Goal: Information Seeking & Learning: Learn about a topic

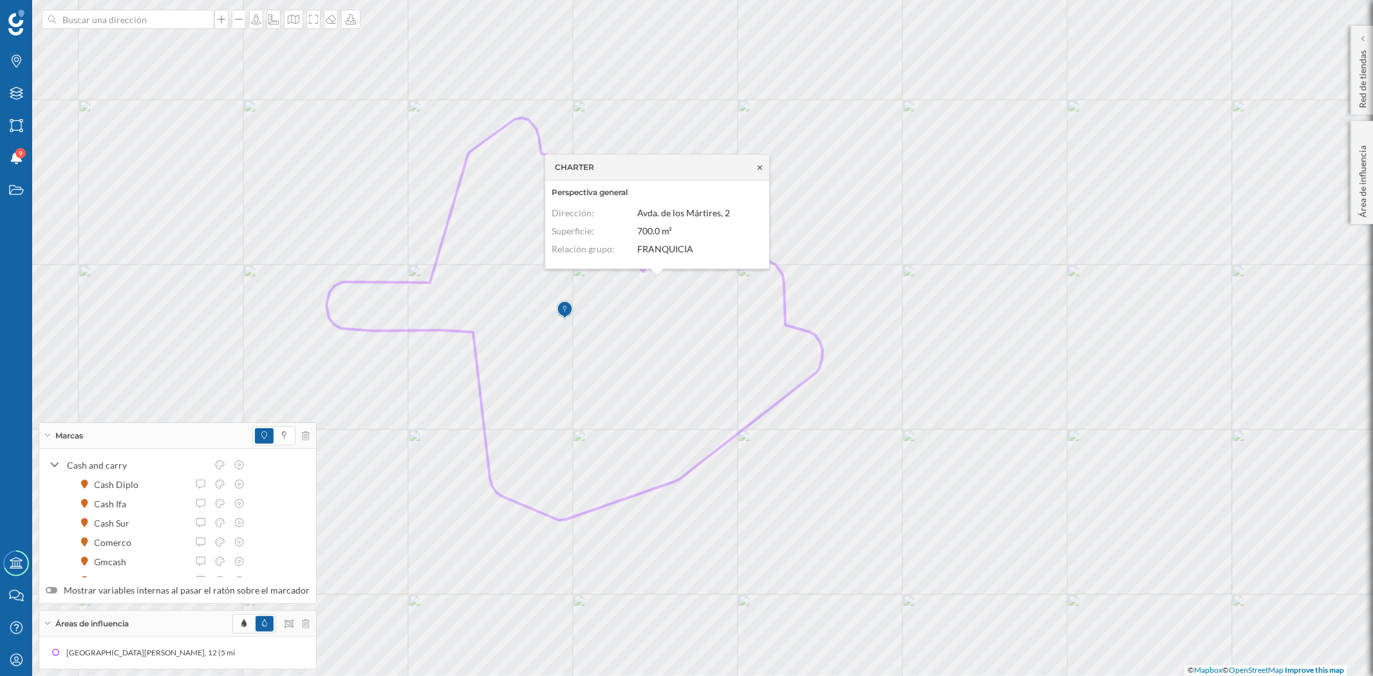
click at [756, 164] on icon at bounding box center [760, 168] width 10 height 8
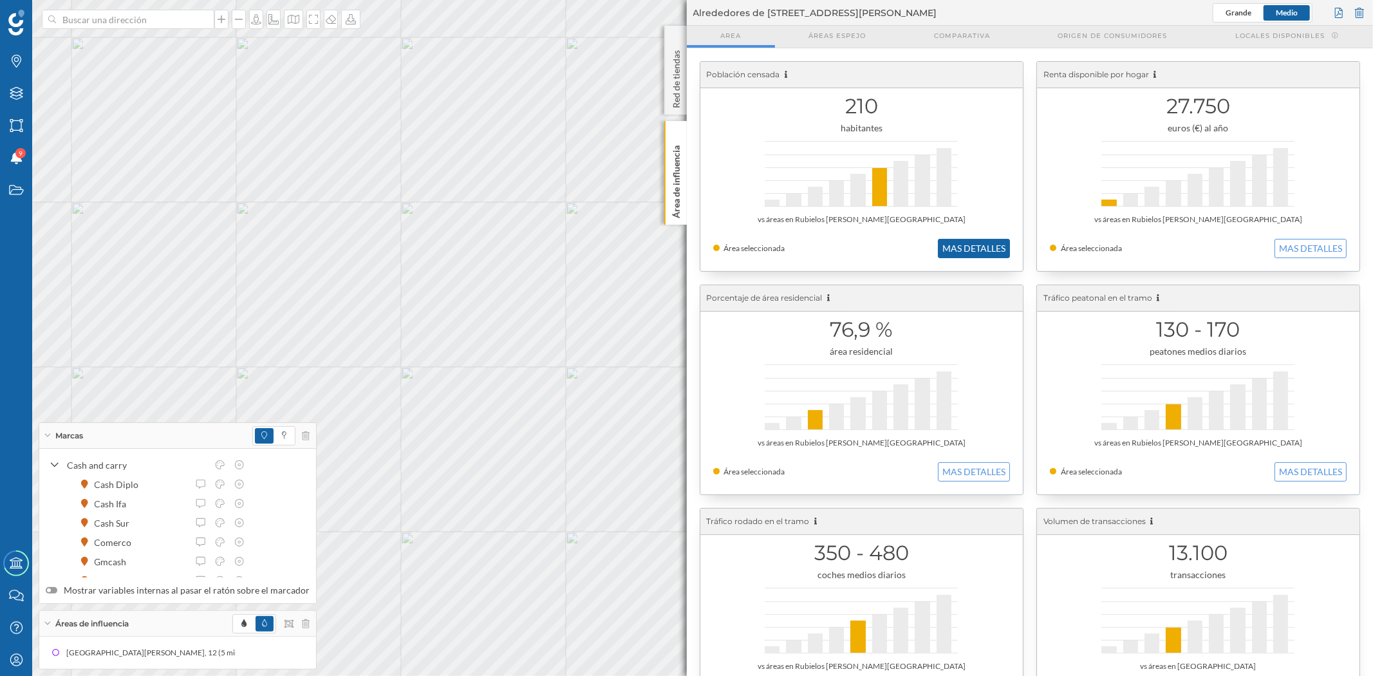
click at [943, 246] on button "MAS DETALLES" at bounding box center [974, 248] width 72 height 19
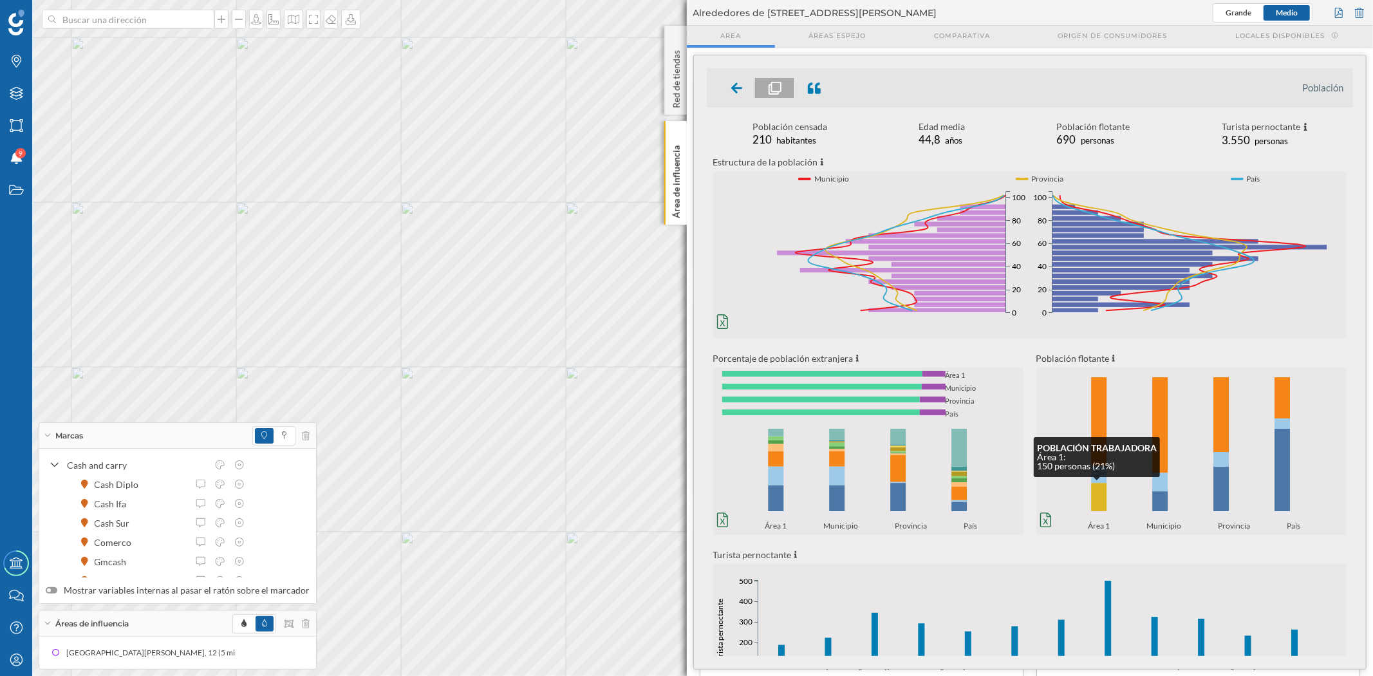
click at [1103, 496] on rect at bounding box center [1098, 497] width 15 height 29
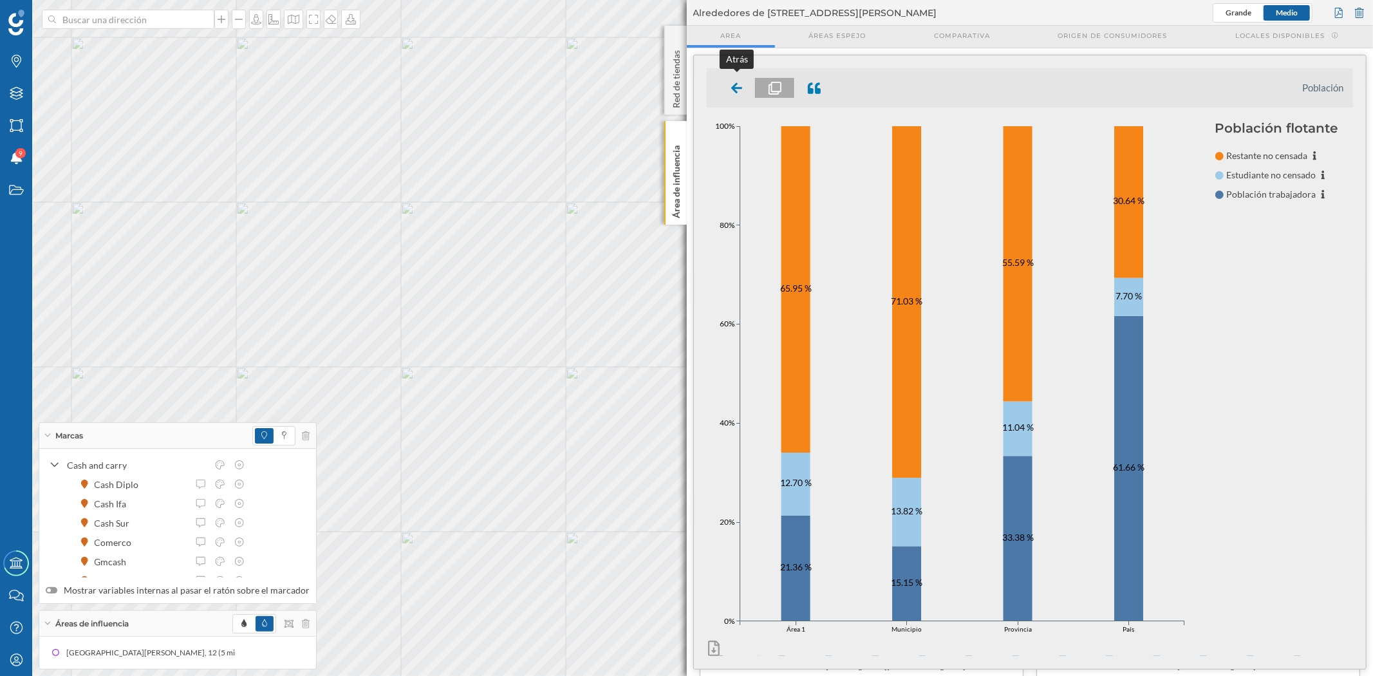
click at [735, 86] on icon at bounding box center [737, 87] width 12 height 11
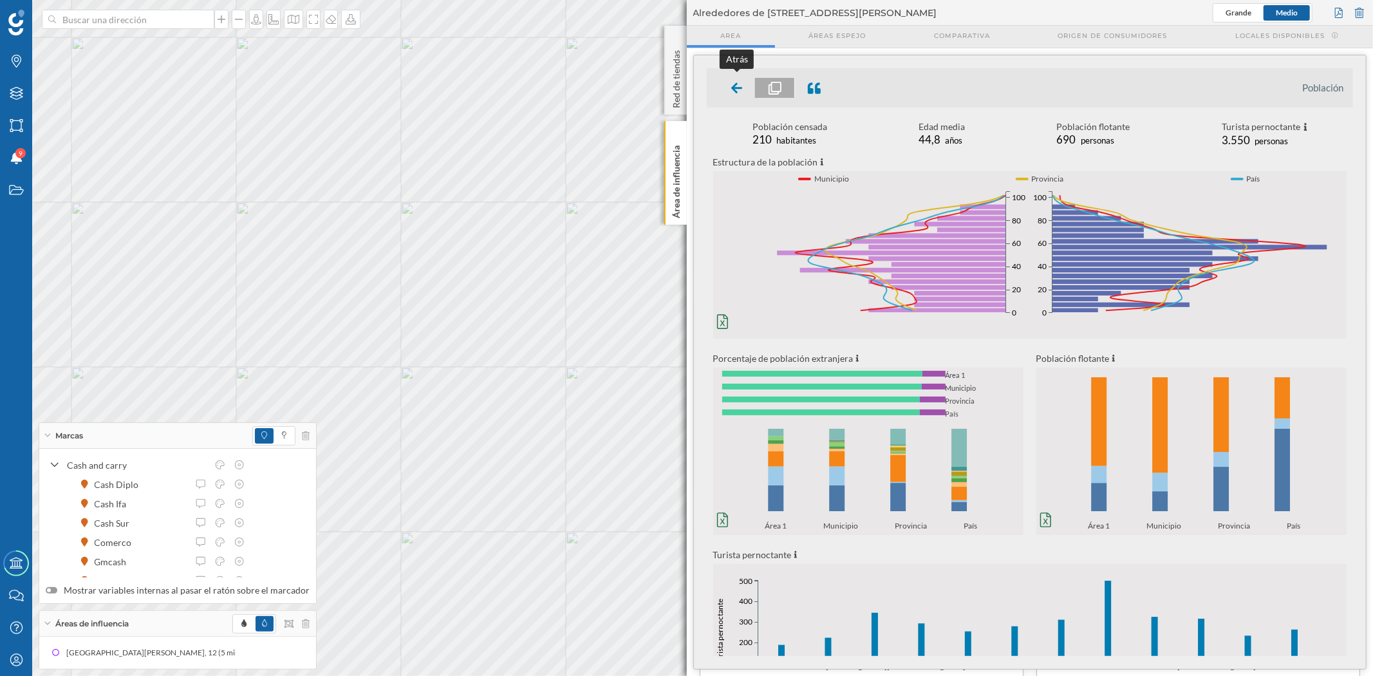
click at [738, 94] on icon at bounding box center [737, 87] width 12 height 15
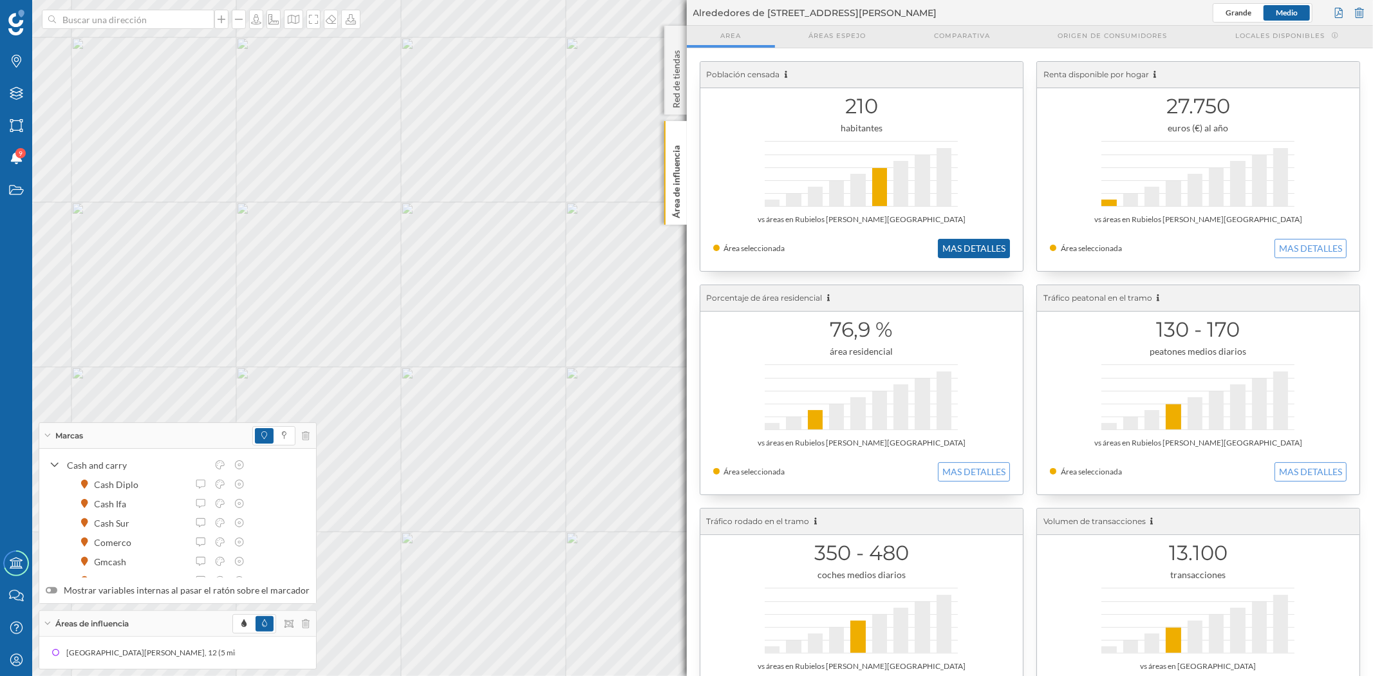
click at [997, 248] on button "MAS DETALLES" at bounding box center [974, 248] width 72 height 19
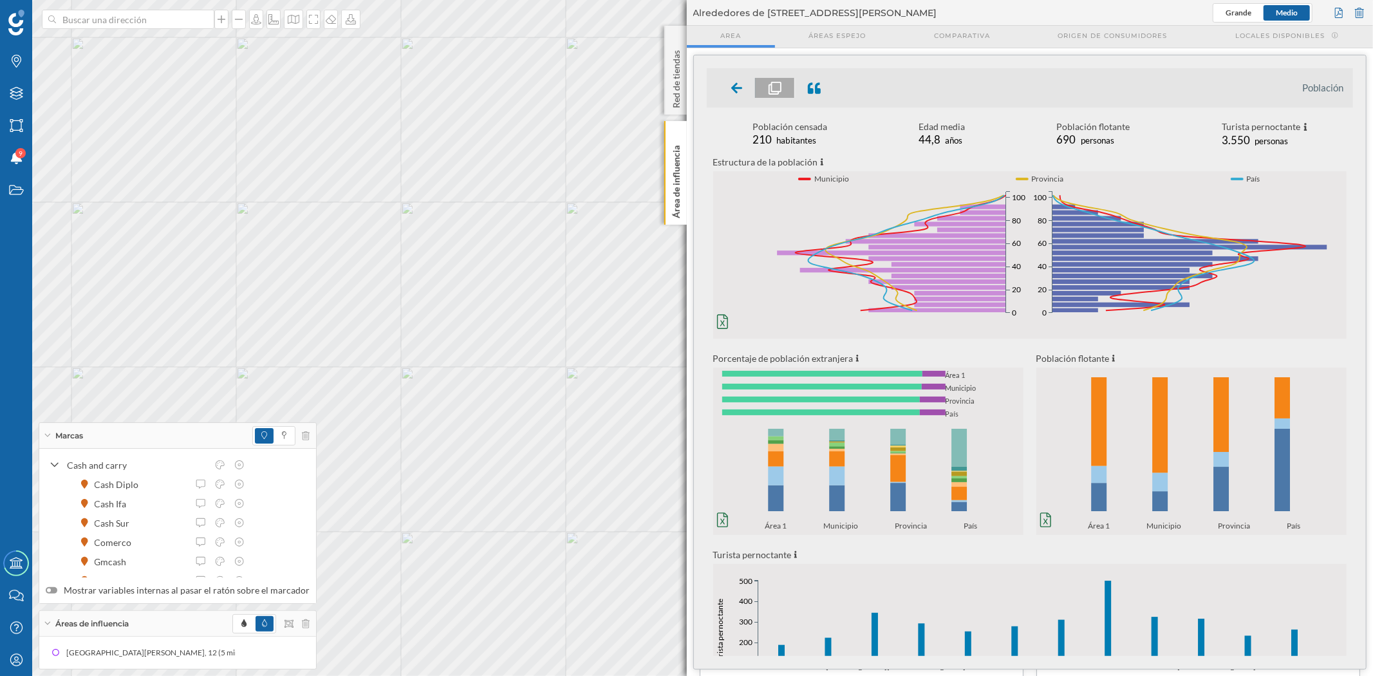
click at [777, 518] on icon "0% 20% 40% 60% 80% 100% Área 1 Municipio Provincia País 0% 20% 40% 60% 80% 100%…" at bounding box center [868, 476] width 310 height 109
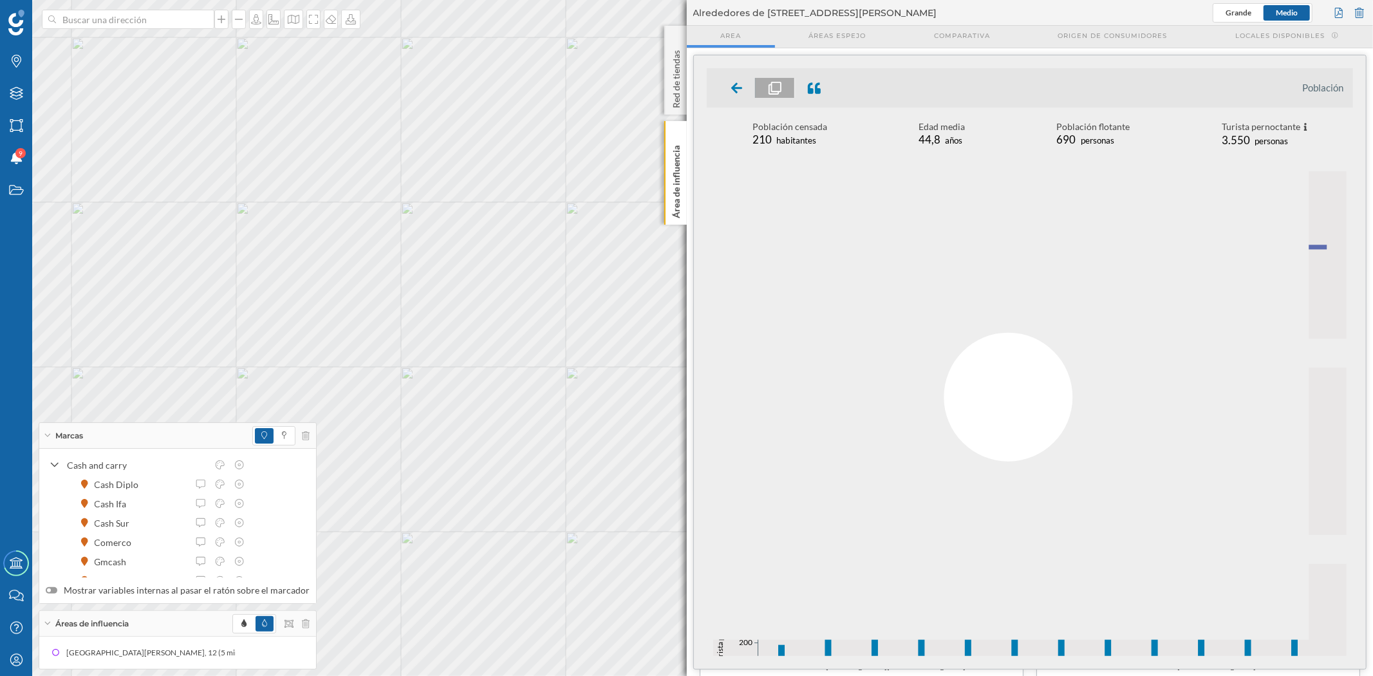
click at [778, 496] on div at bounding box center [1007, 397] width 601 height 486
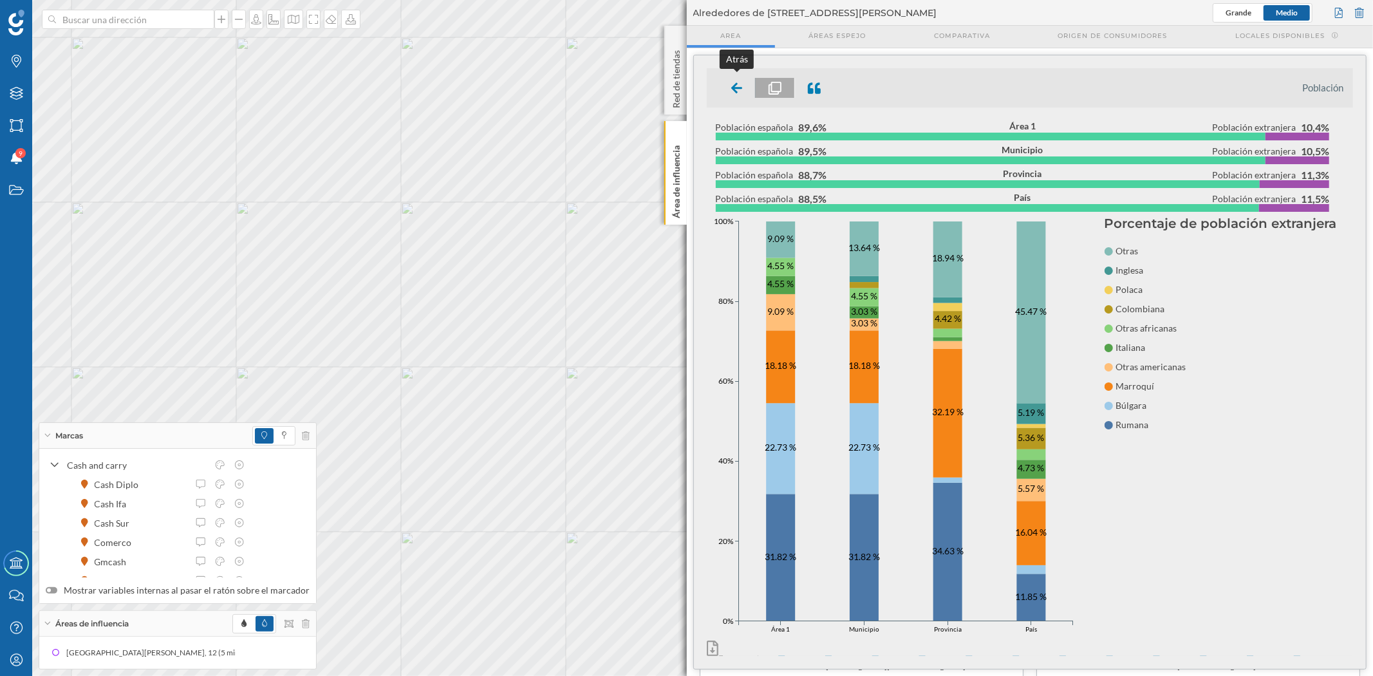
click at [733, 86] on icon at bounding box center [737, 87] width 12 height 11
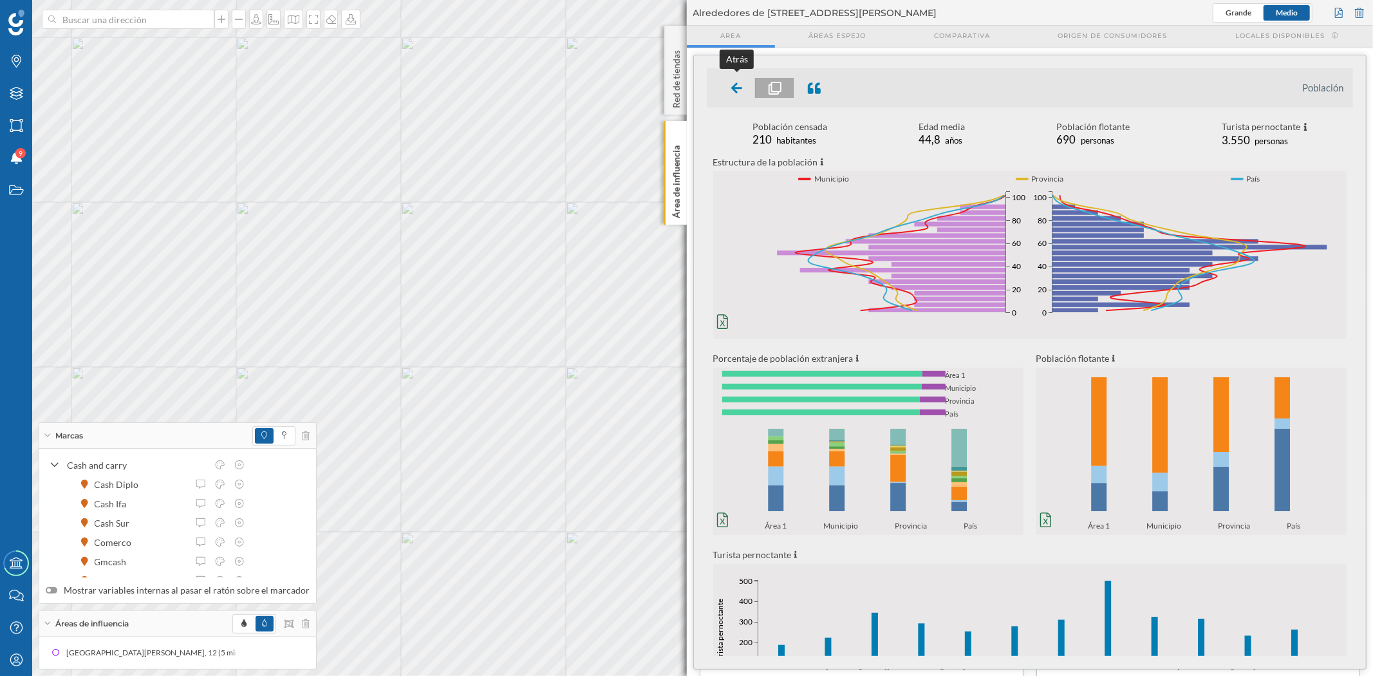
click at [732, 90] on icon at bounding box center [737, 88] width 12 height 13
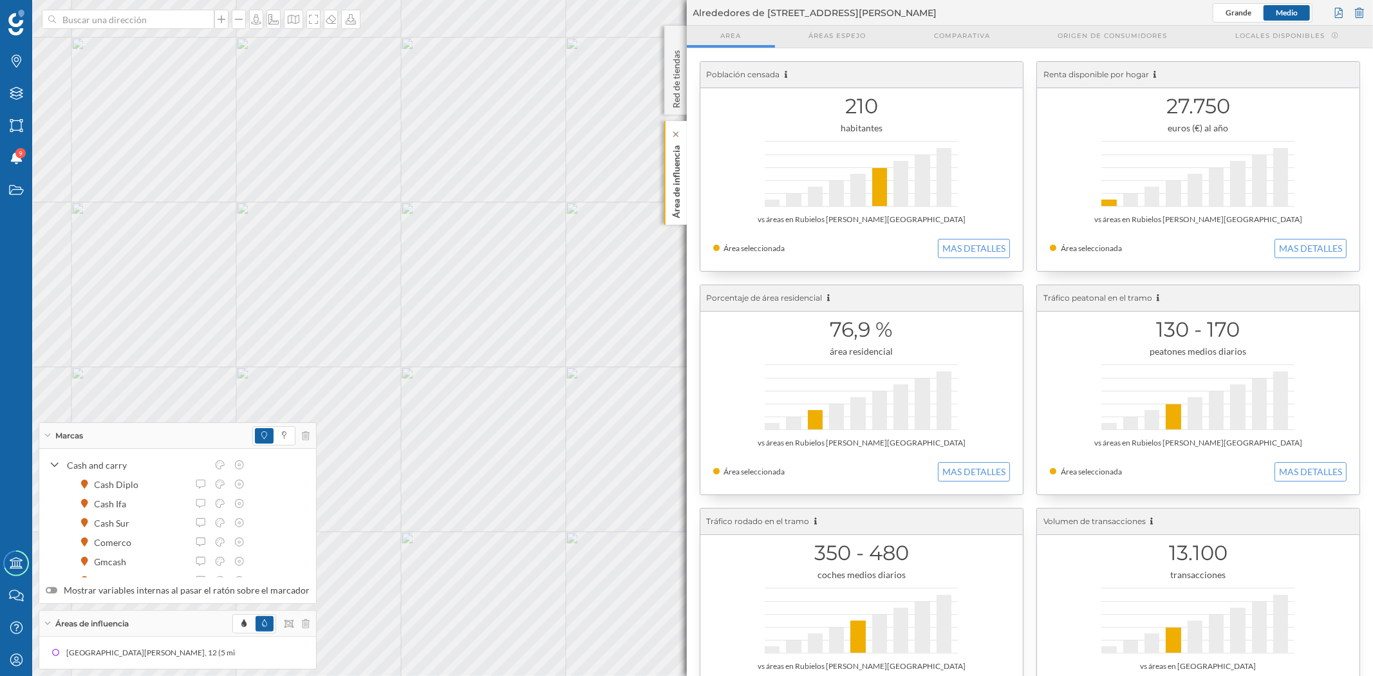
click at [667, 195] on div "Área de influencia" at bounding box center [675, 173] width 23 height 104
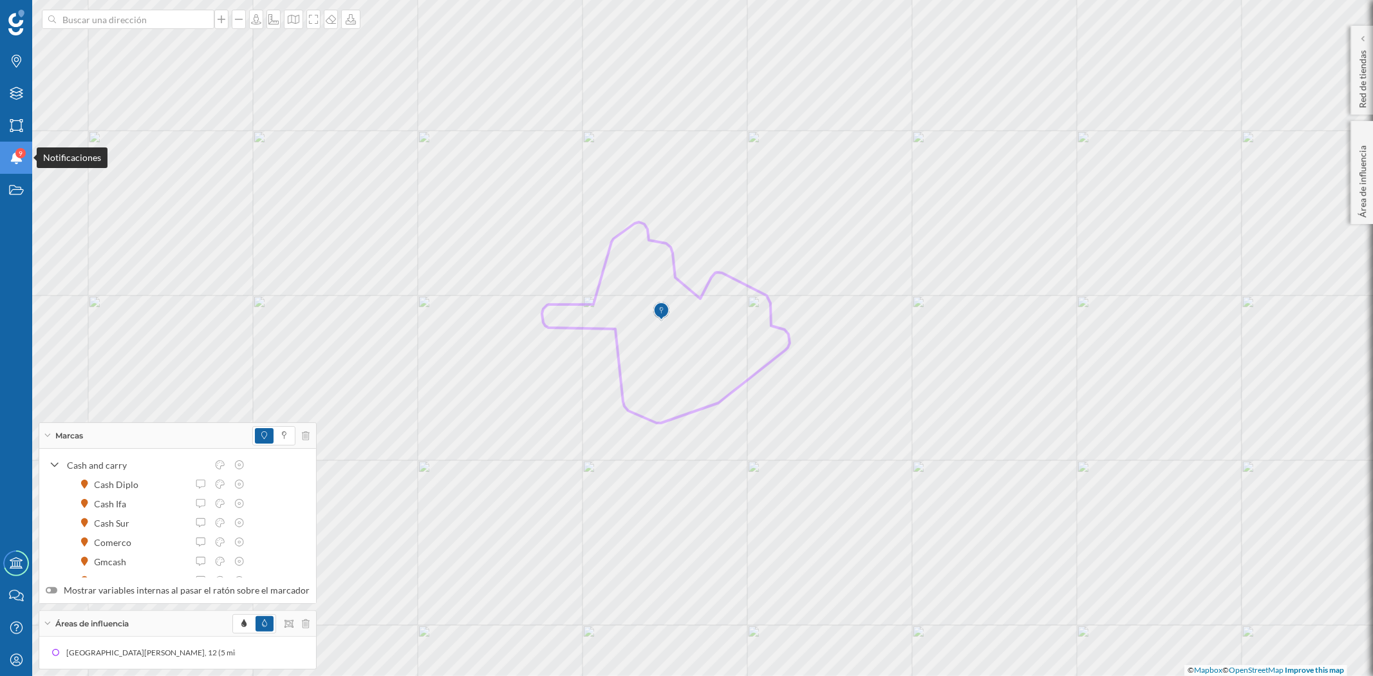
click at [15, 159] on icon at bounding box center [16, 157] width 12 height 13
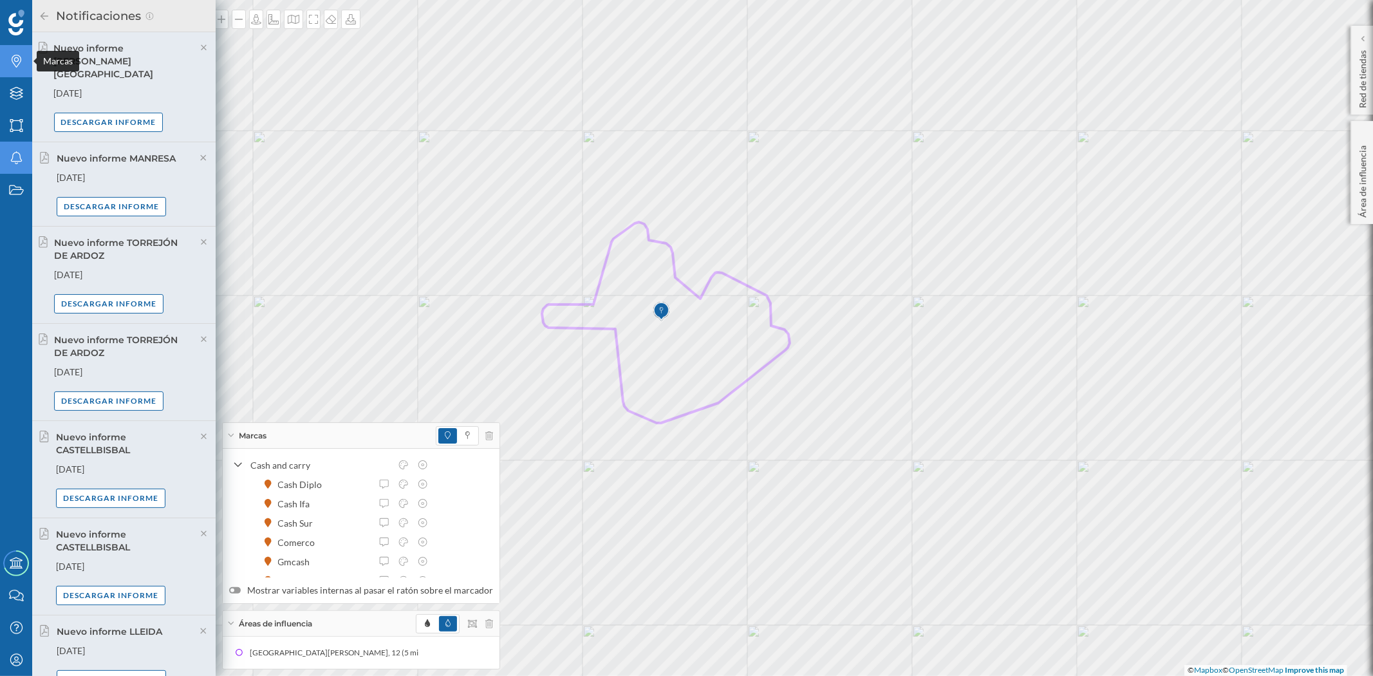
click at [15, 66] on icon at bounding box center [17, 61] width 10 height 13
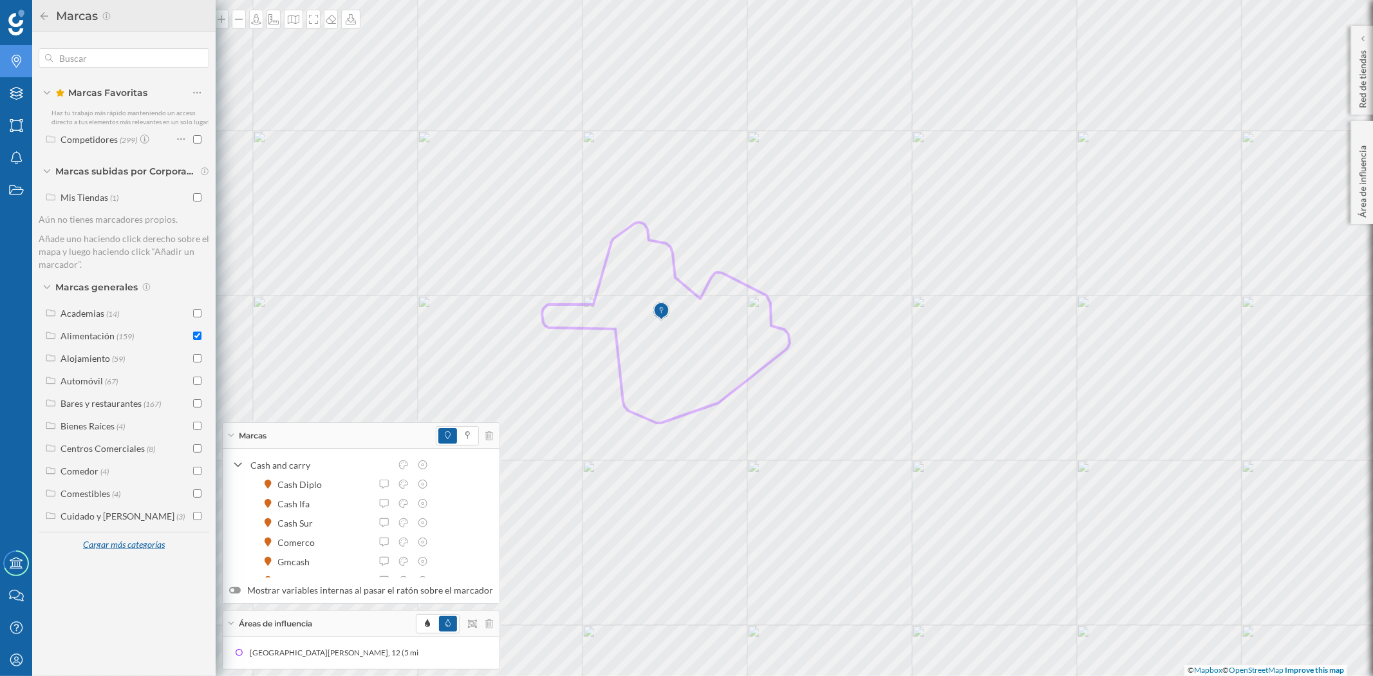
click at [106, 539] on div "Cargar más categorías" at bounding box center [124, 545] width 98 height 19
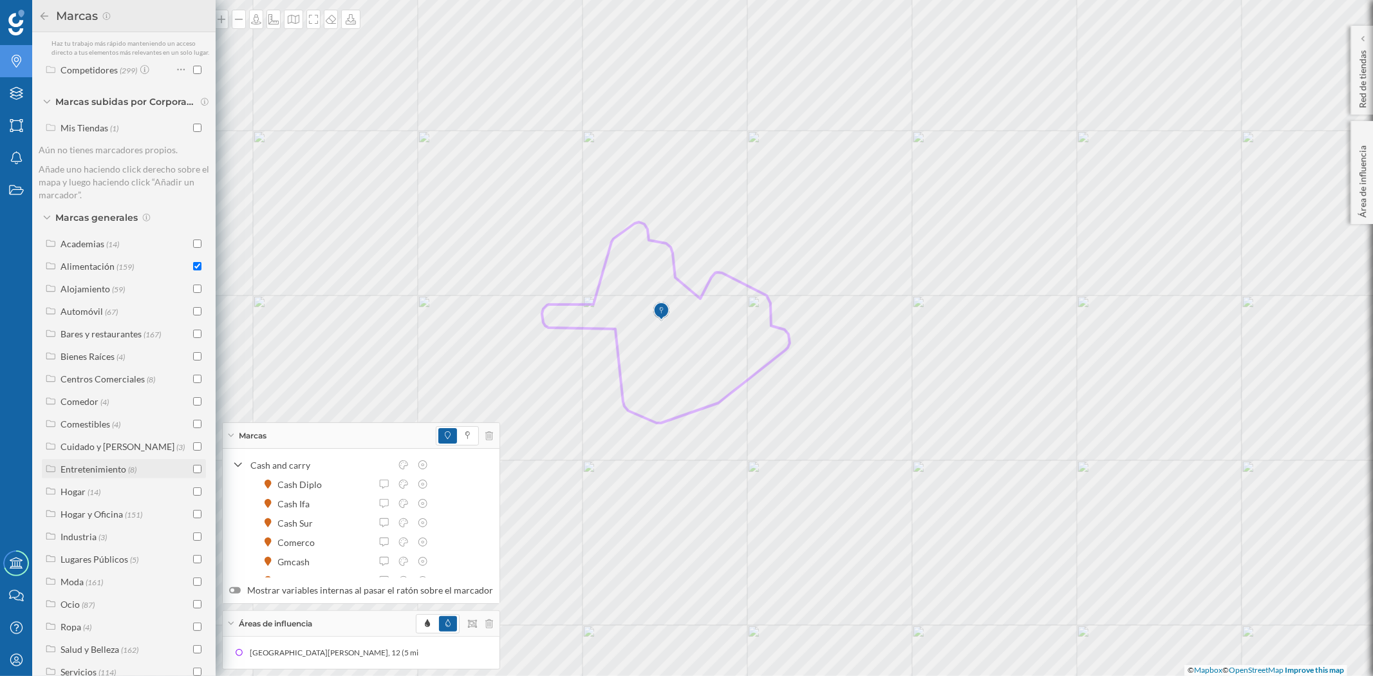
scroll to position [117, 0]
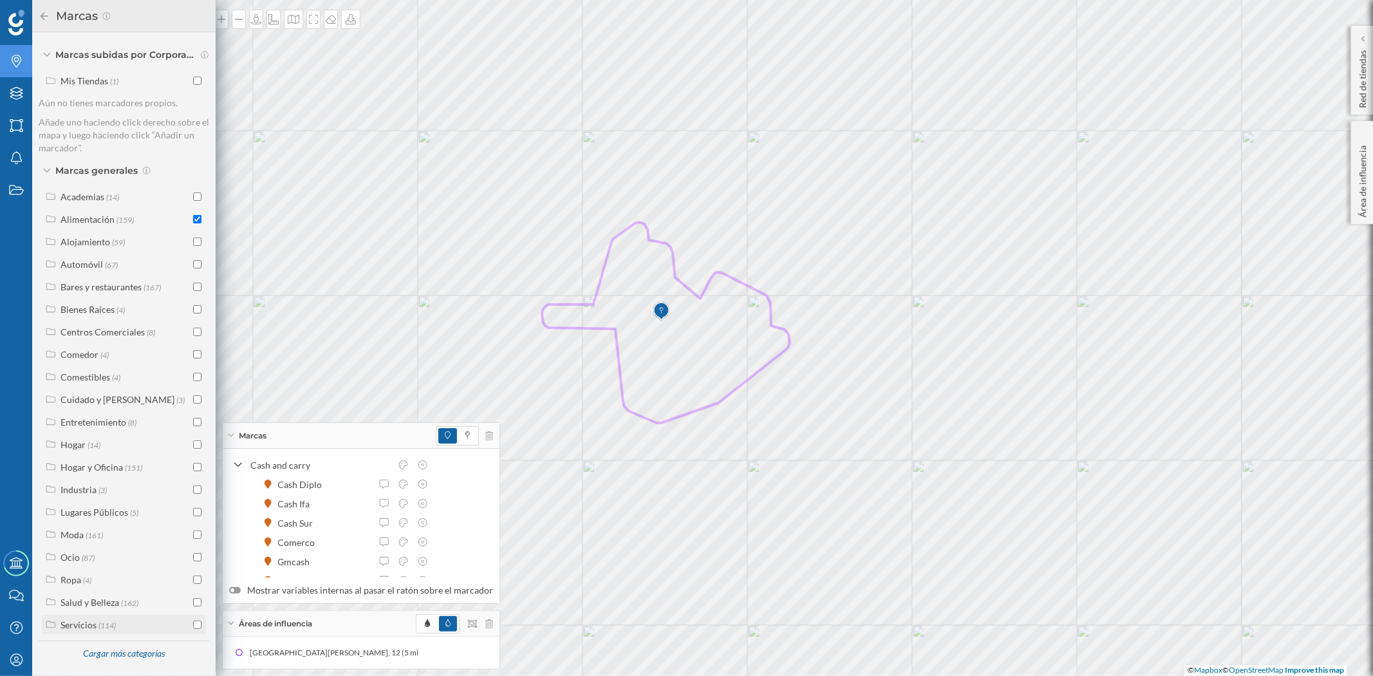
click at [108, 631] on label "Servicios (114)" at bounding box center [88, 625] width 55 height 14
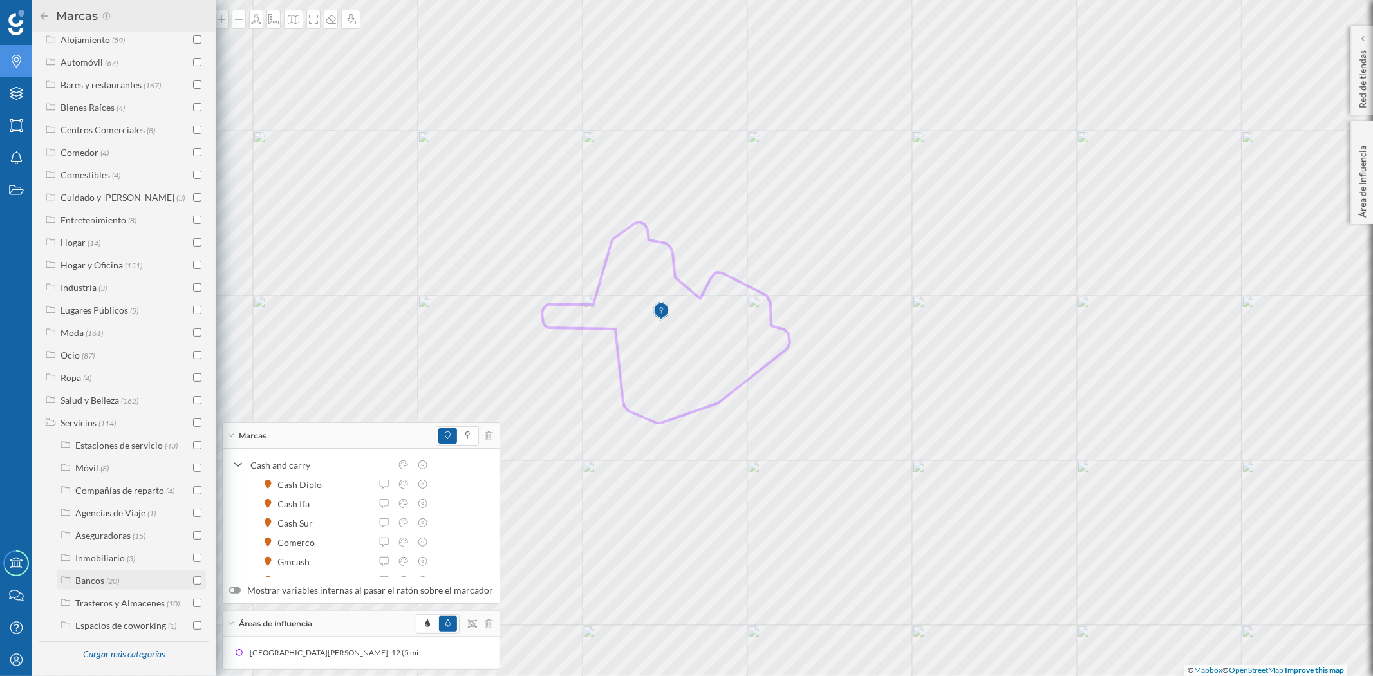
click at [194, 579] on input "checkbox" at bounding box center [197, 580] width 8 height 8
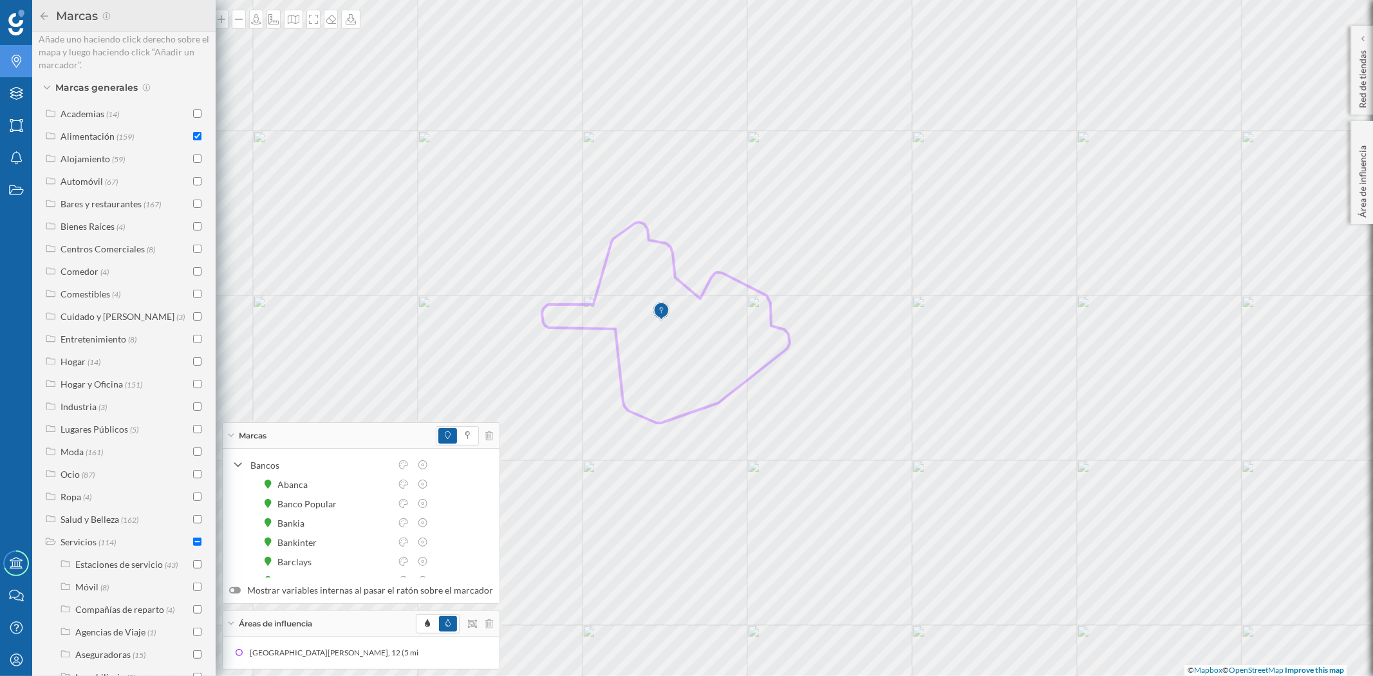
scroll to position [214, 0]
click at [89, 307] on label "Cuidado y [PERSON_NAME] (3)" at bounding box center [123, 302] width 124 height 14
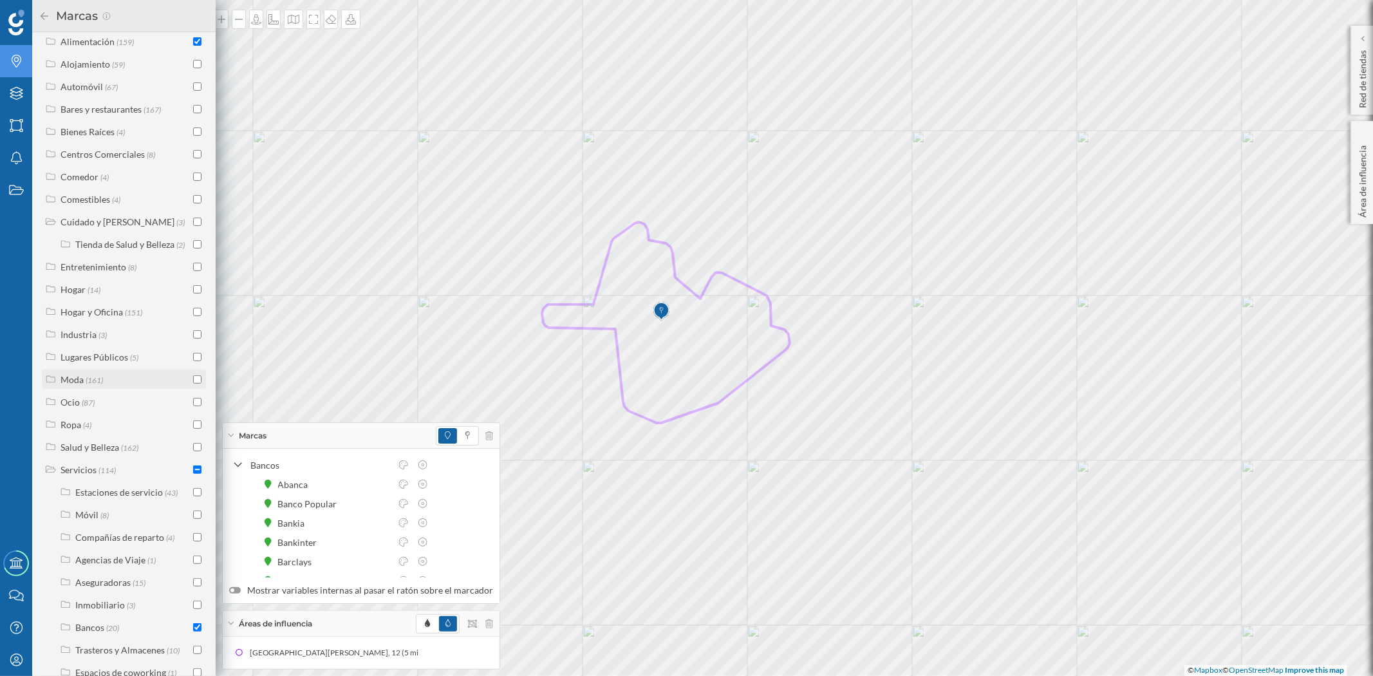
scroll to position [342, 0]
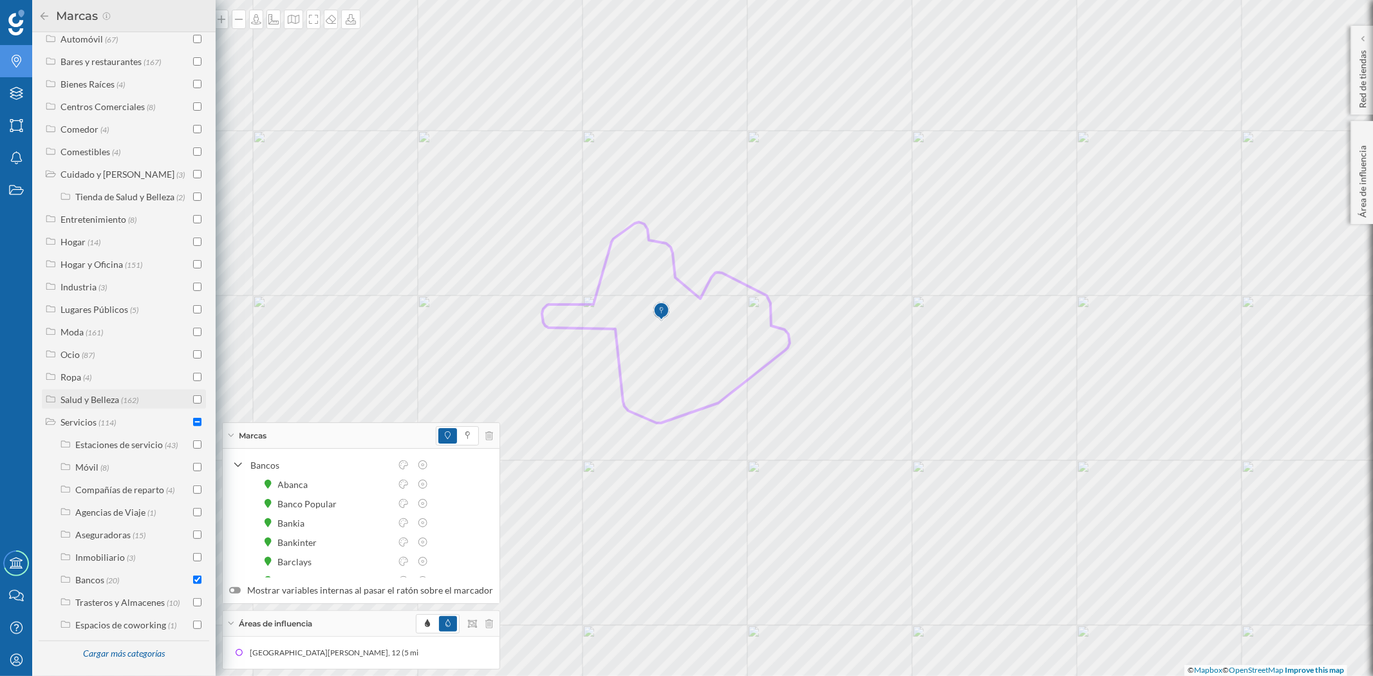
click at [91, 394] on div "Salud y Belleza" at bounding box center [90, 399] width 59 height 11
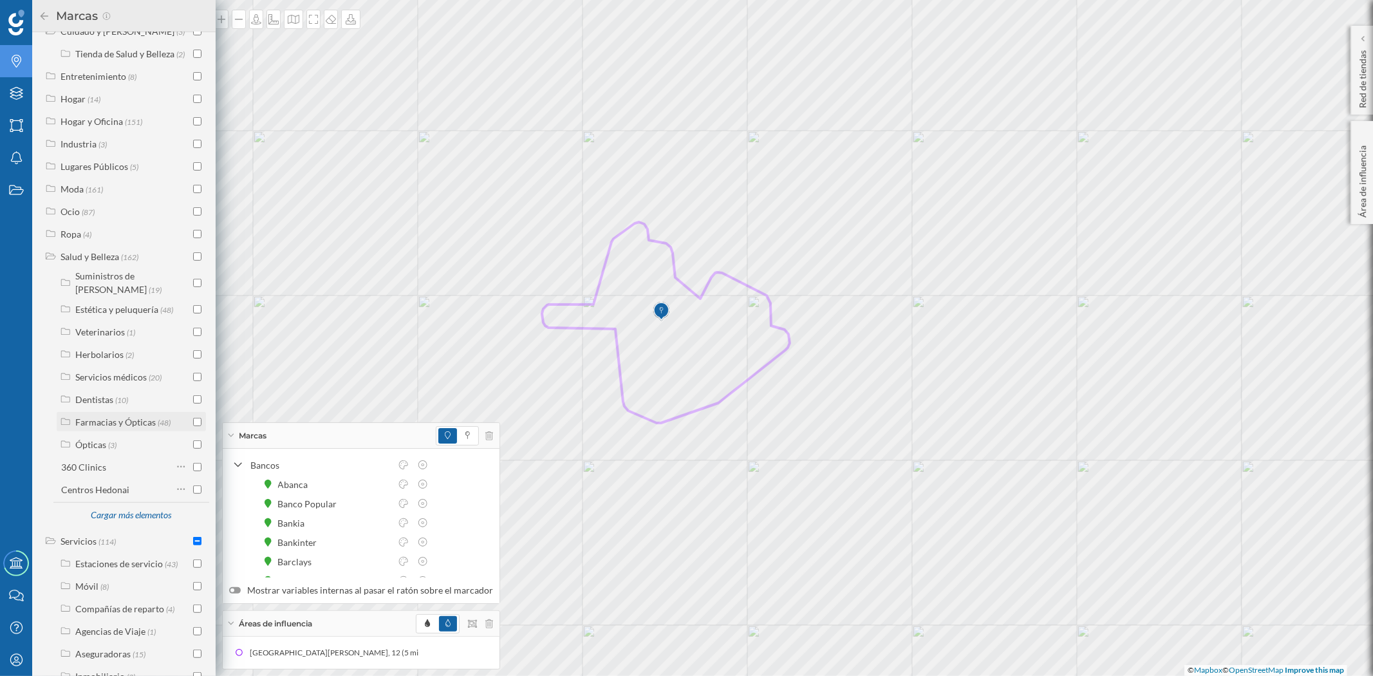
click at [138, 417] on div "Farmacias y Ópticas" at bounding box center [115, 422] width 80 height 11
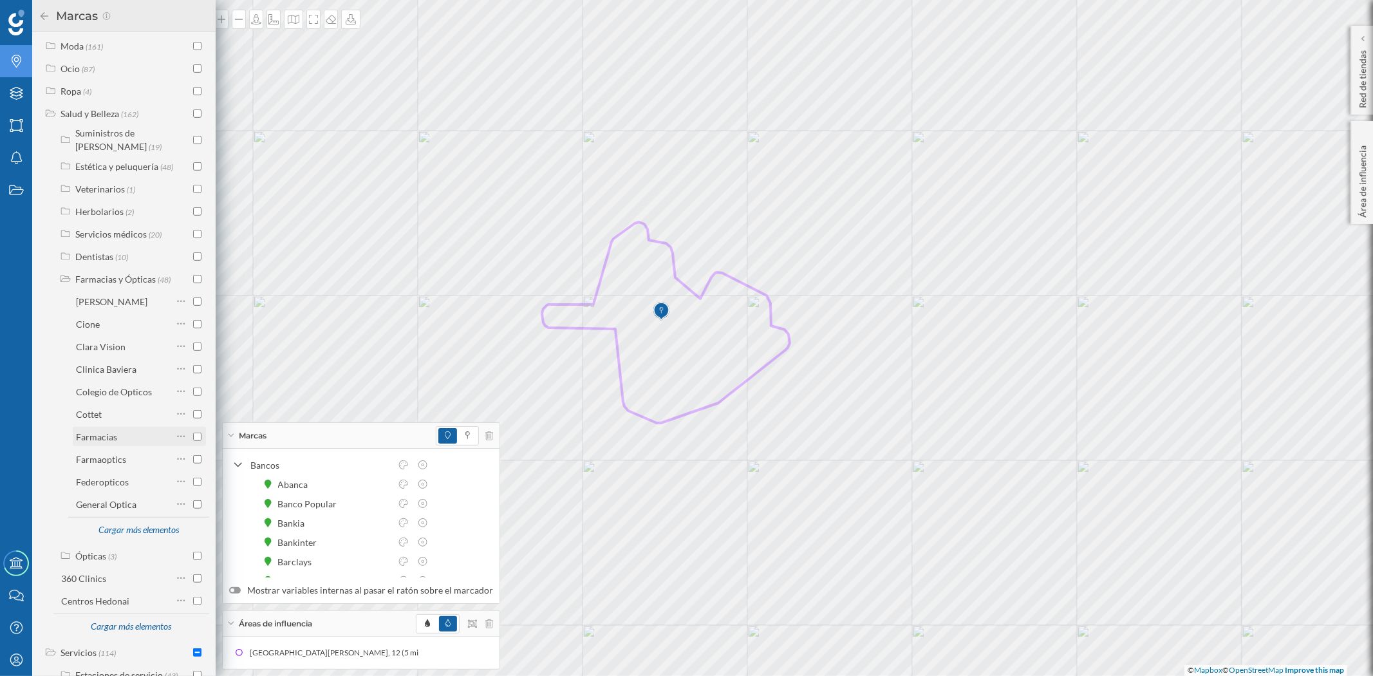
click at [193, 433] on input "checkbox" at bounding box center [197, 437] width 8 height 8
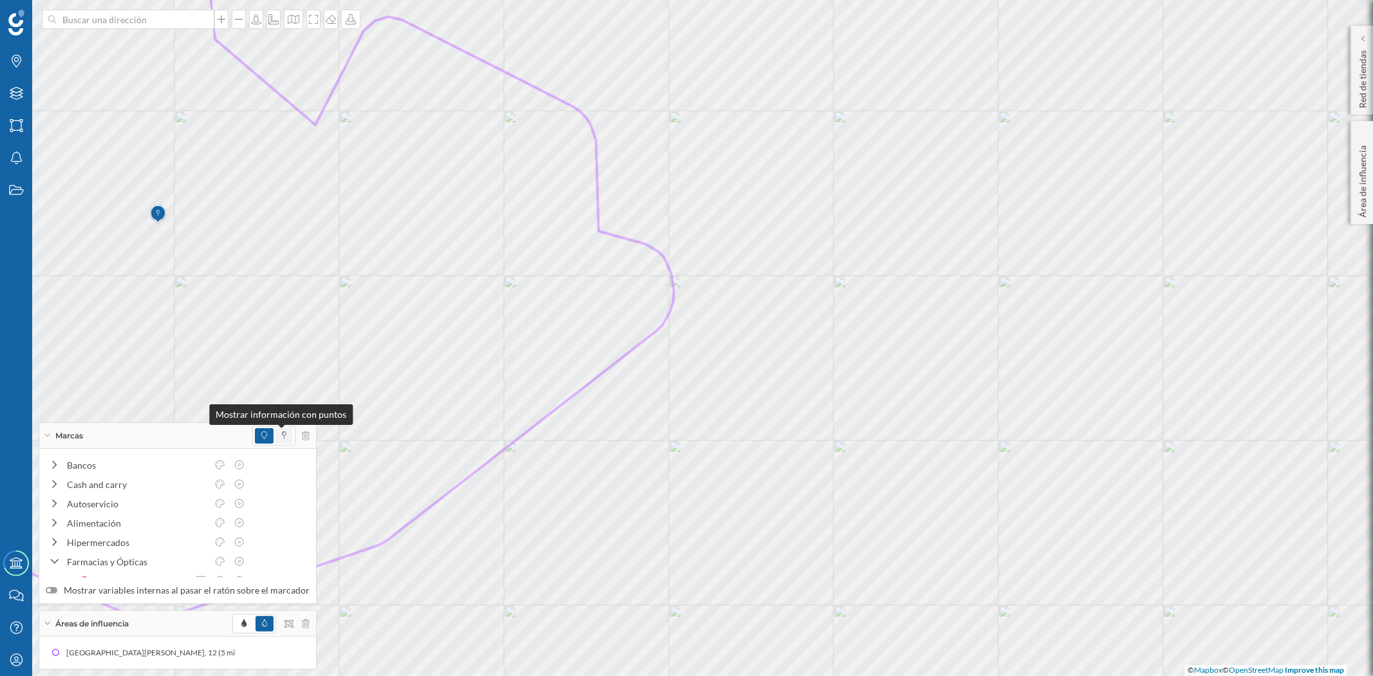
click at [282, 435] on icon at bounding box center [284, 435] width 5 height 8
